Goal: Check status: Check status

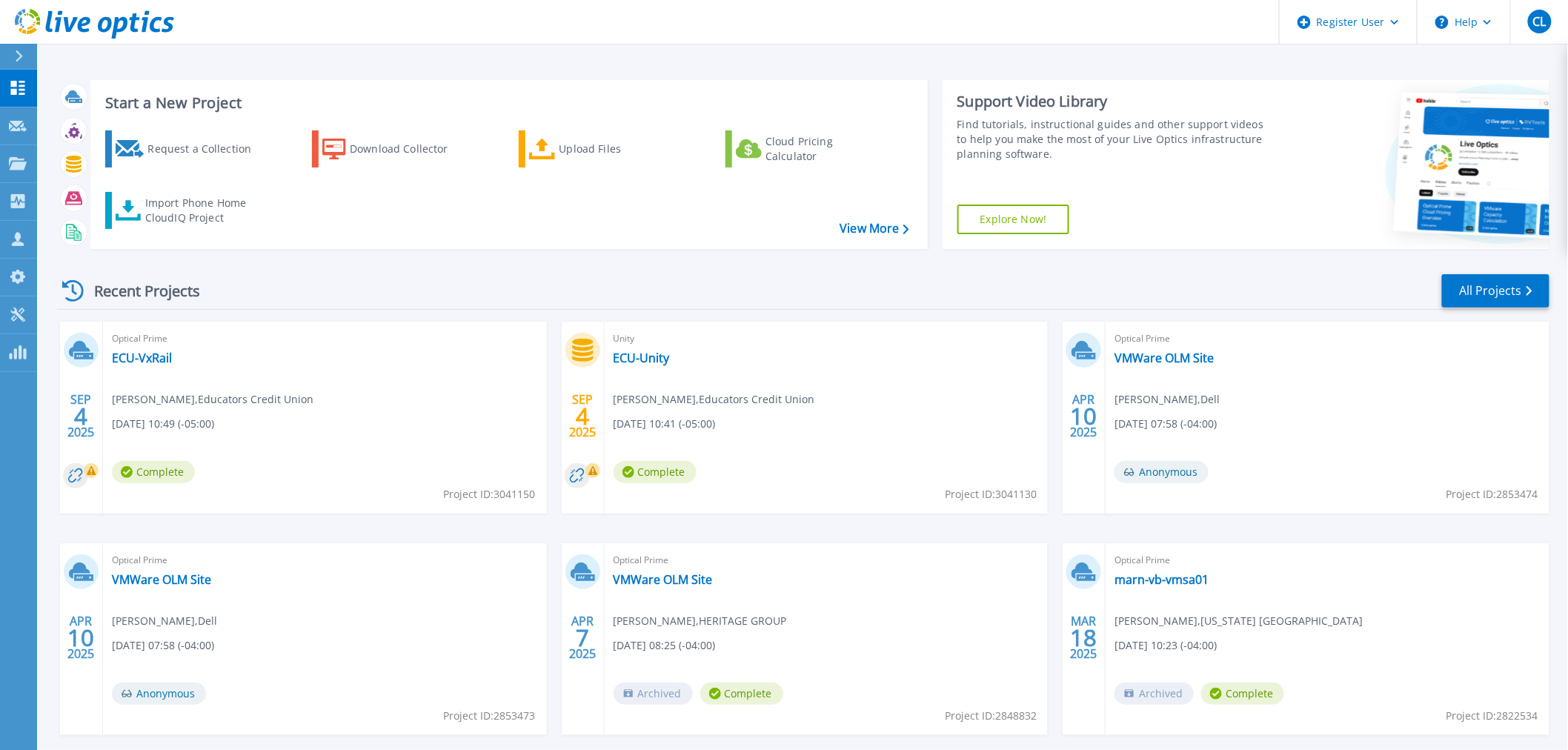
drag, startPoint x: 343, startPoint y: 292, endPoint x: 308, endPoint y: 294, distance: 35.1
click at [308, 294] on div "Recent Projects All Projects" at bounding box center [802, 291] width 1492 height 37
click at [141, 359] on link "ECU-VxRail" at bounding box center [141, 358] width 60 height 15
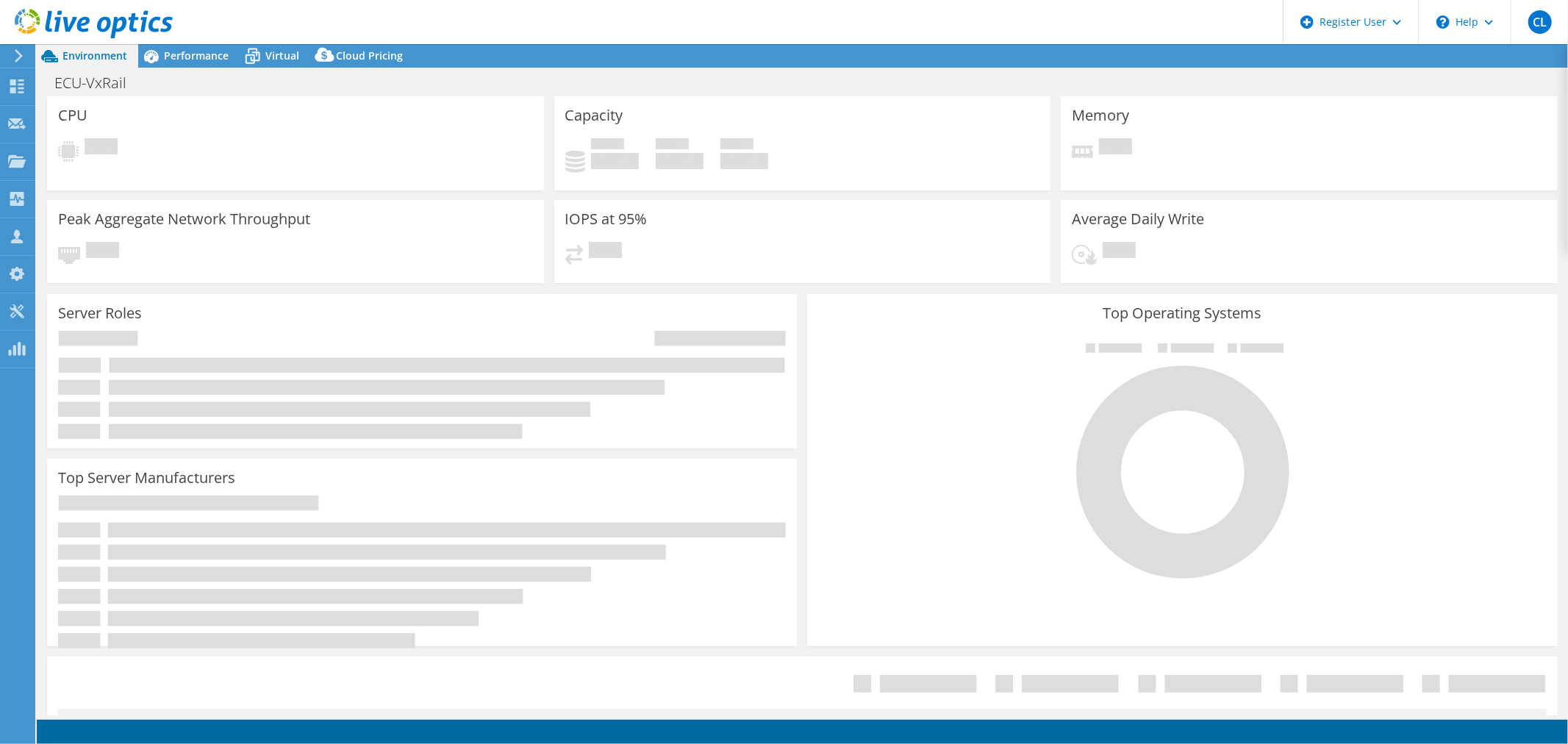
select select "USD"
